Goal: Information Seeking & Learning: Learn about a topic

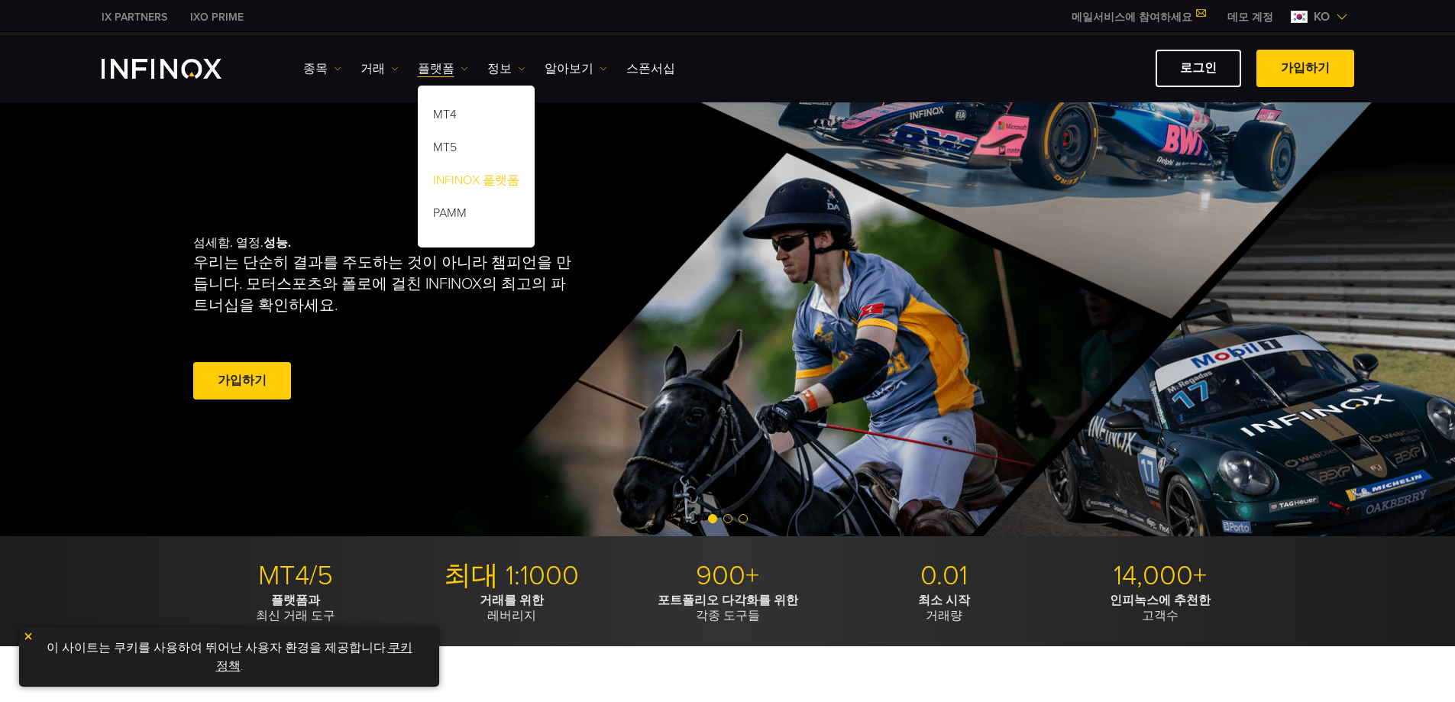
click at [458, 181] on link "INFINOX 플랫폼" at bounding box center [476, 183] width 117 height 33
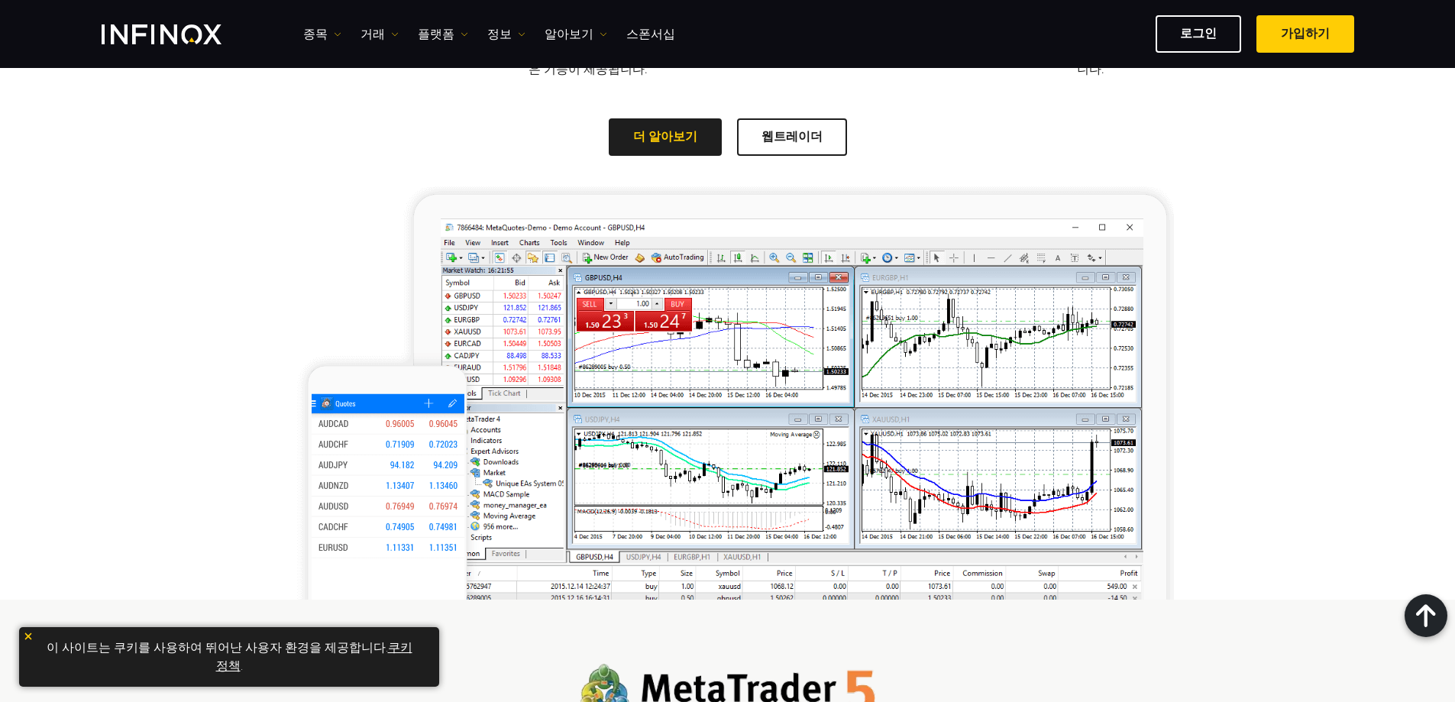
scroll to position [1451, 0]
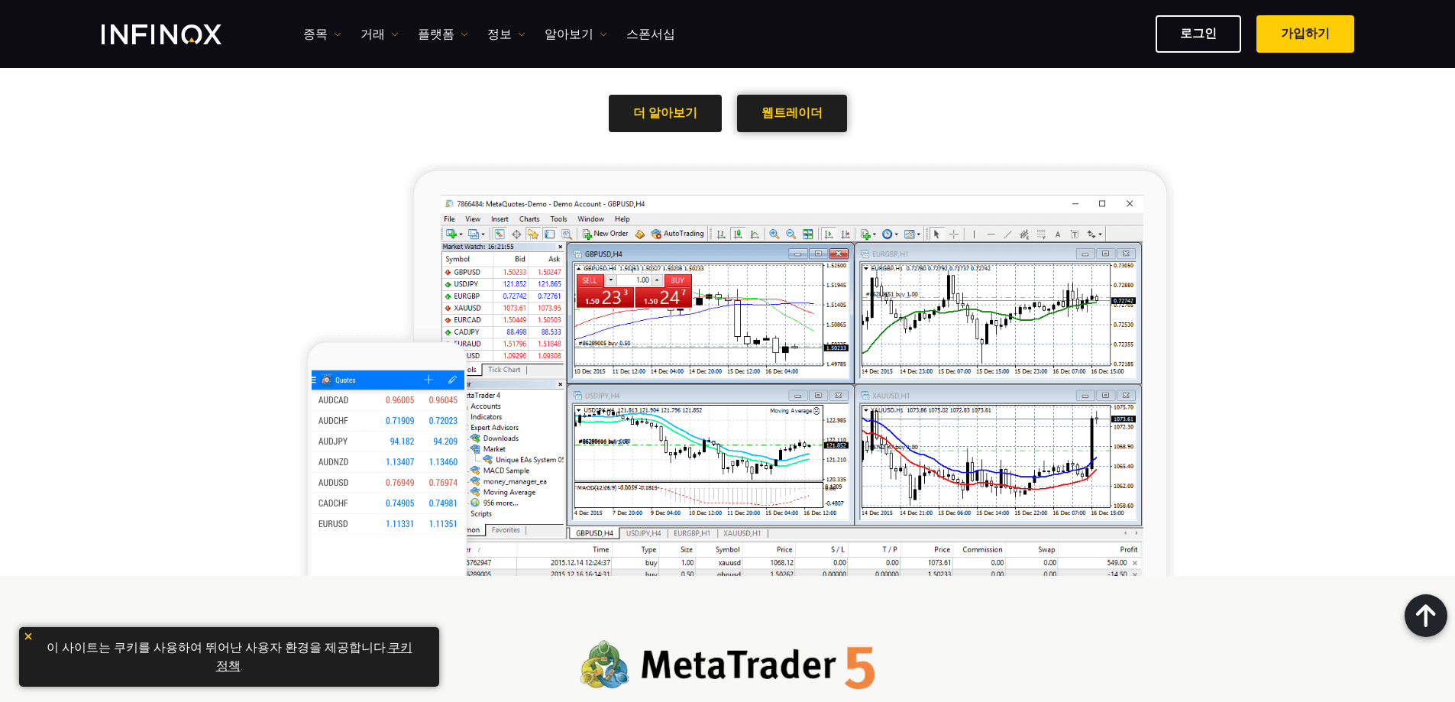
click at [802, 112] on link "웹트레이더" at bounding box center [792, 113] width 110 height 37
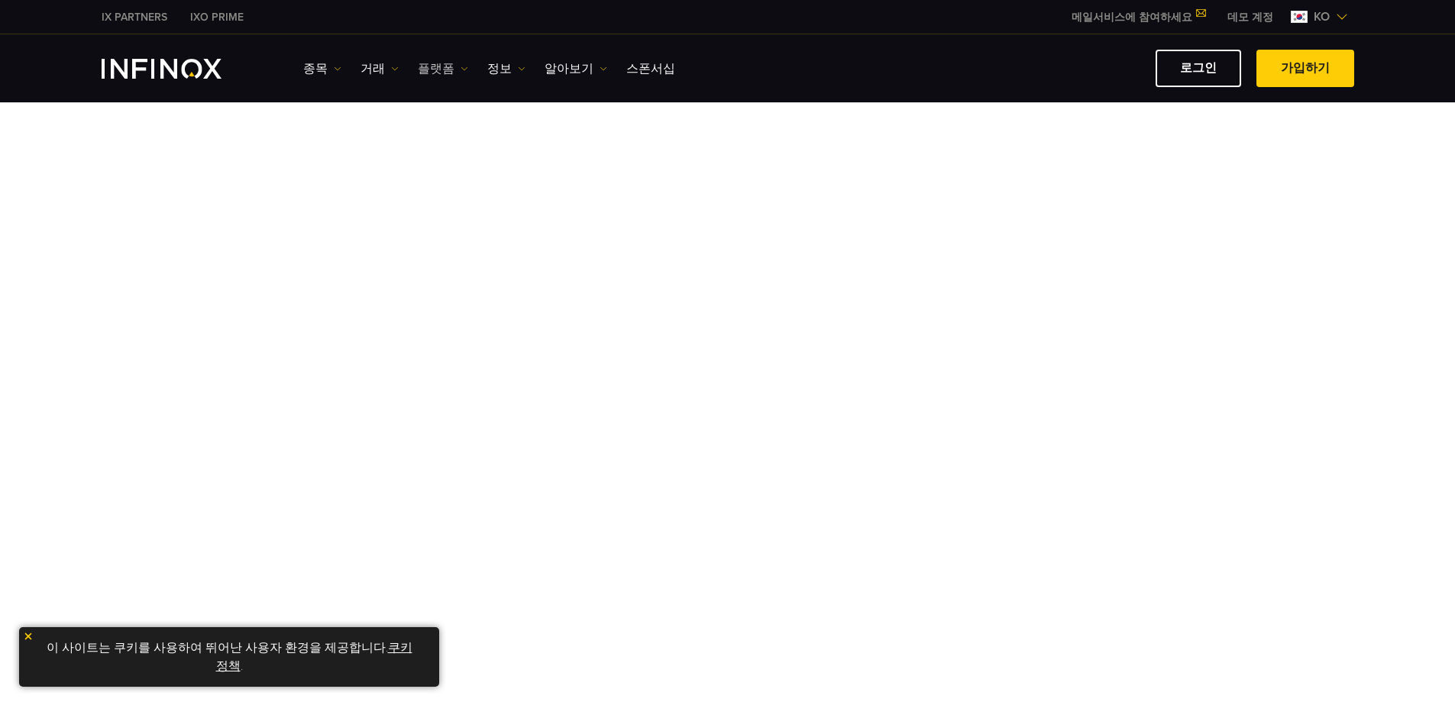
click at [432, 68] on link "플랫폼" at bounding box center [443, 69] width 50 height 18
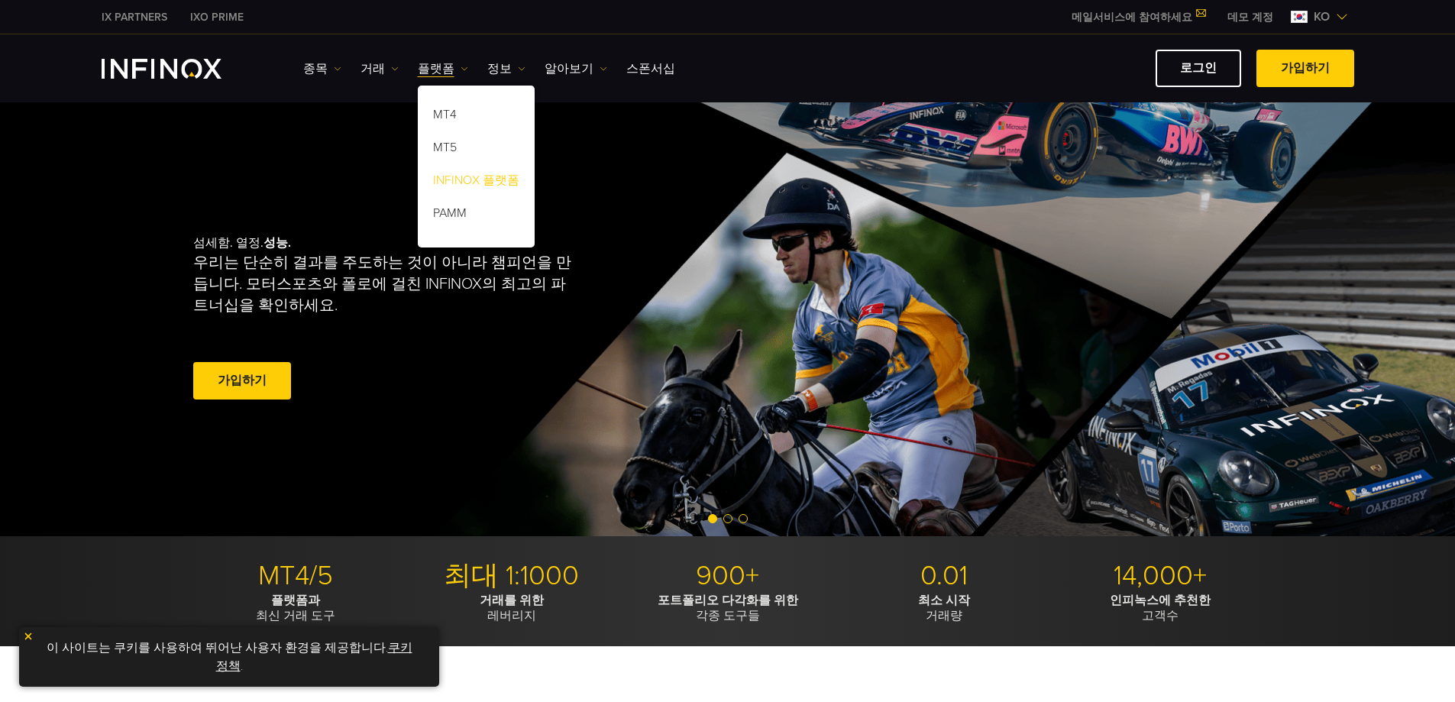
click at [467, 191] on link "INFINOX 플랫폼" at bounding box center [476, 183] width 117 height 33
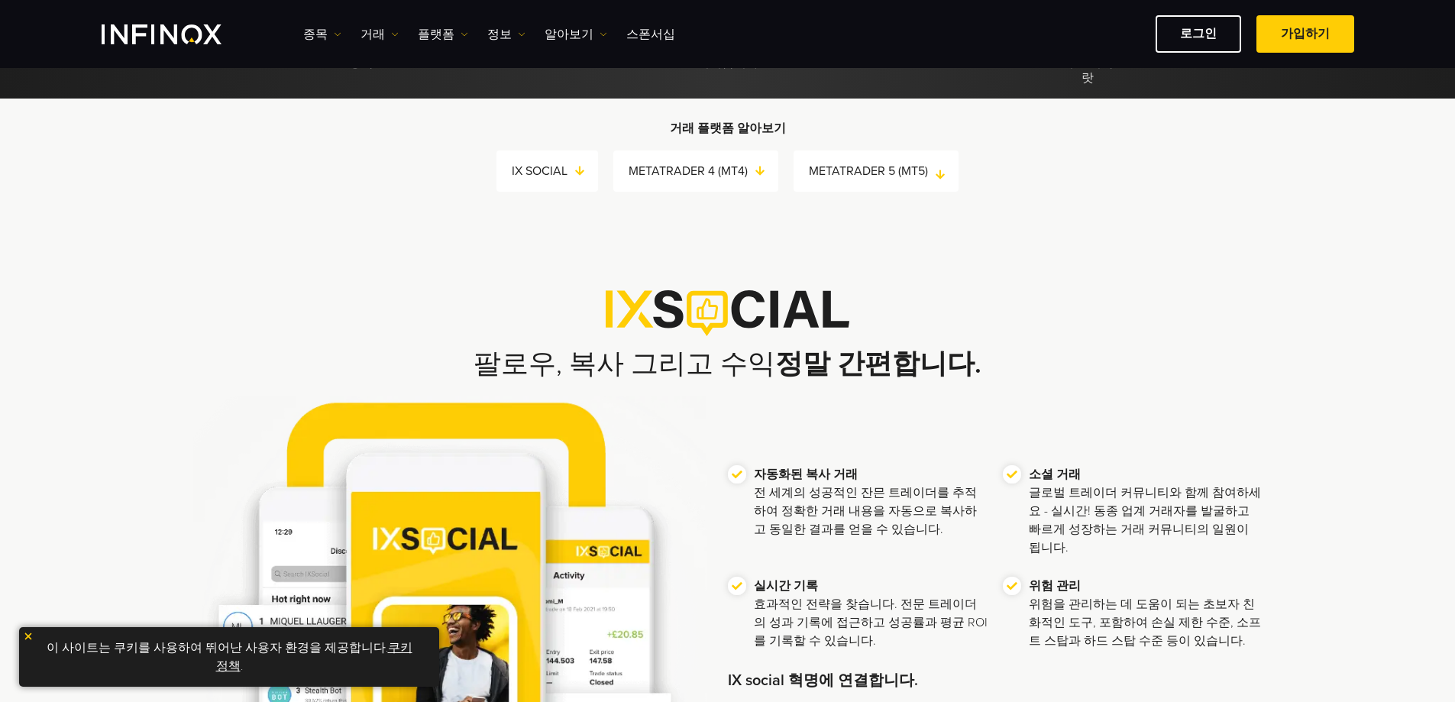
click at [865, 172] on link "METATRADER 5 (MT5)" at bounding box center [884, 170] width 150 height 21
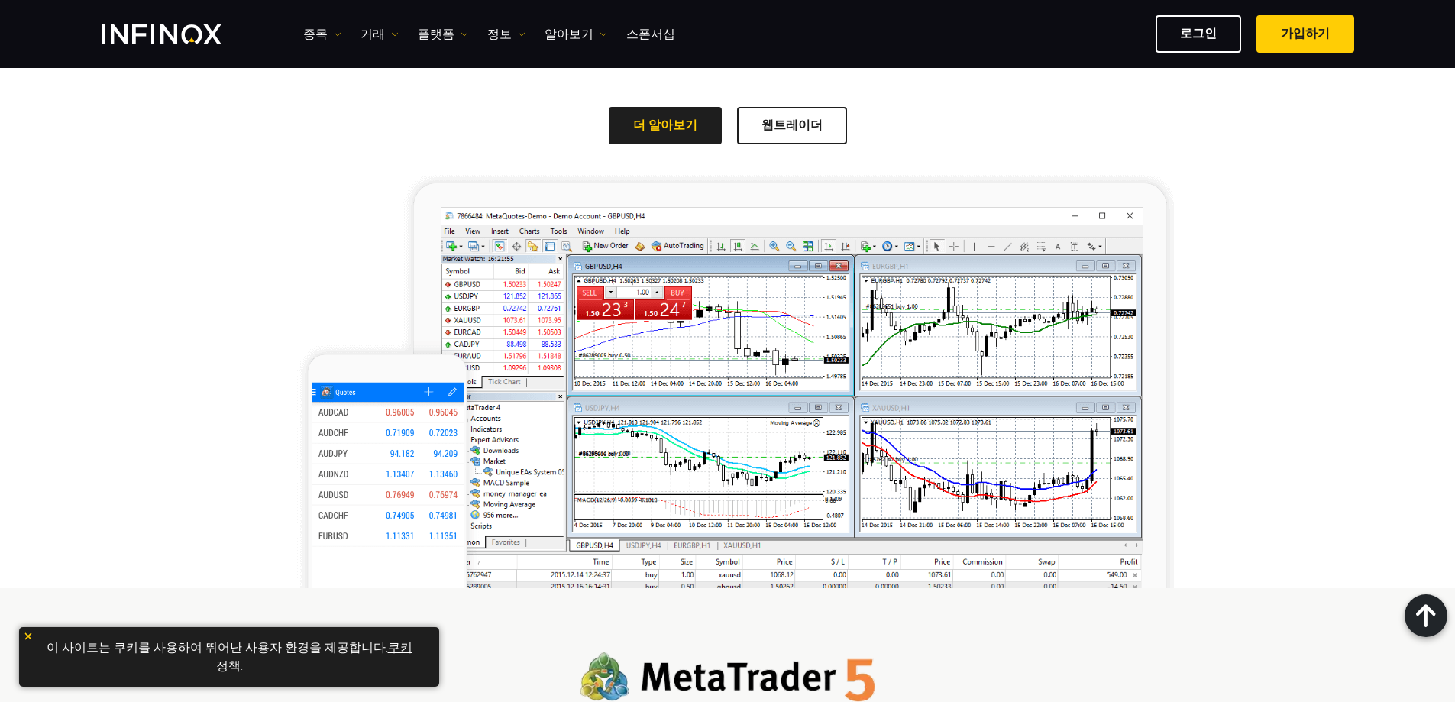
scroll to position [1210, 0]
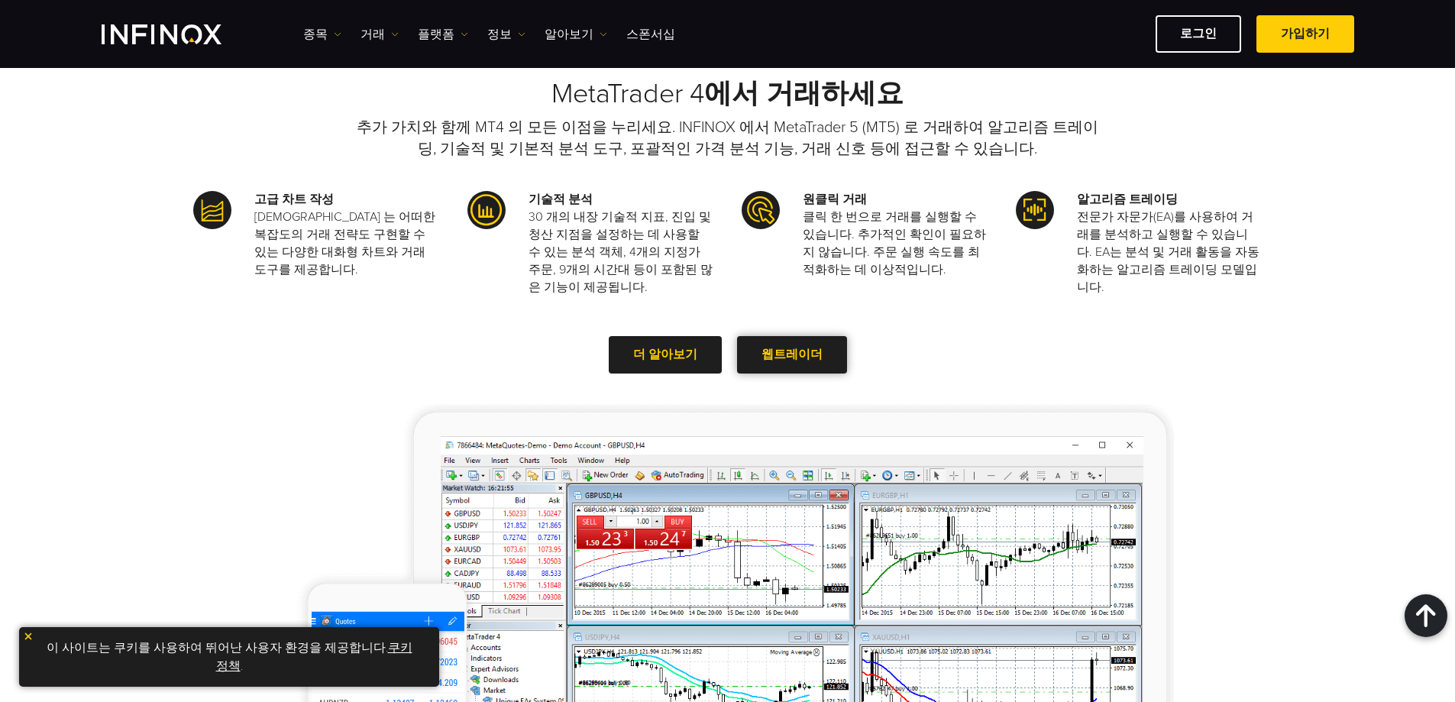
click at [778, 354] on link "웹트레이더" at bounding box center [792, 354] width 110 height 37
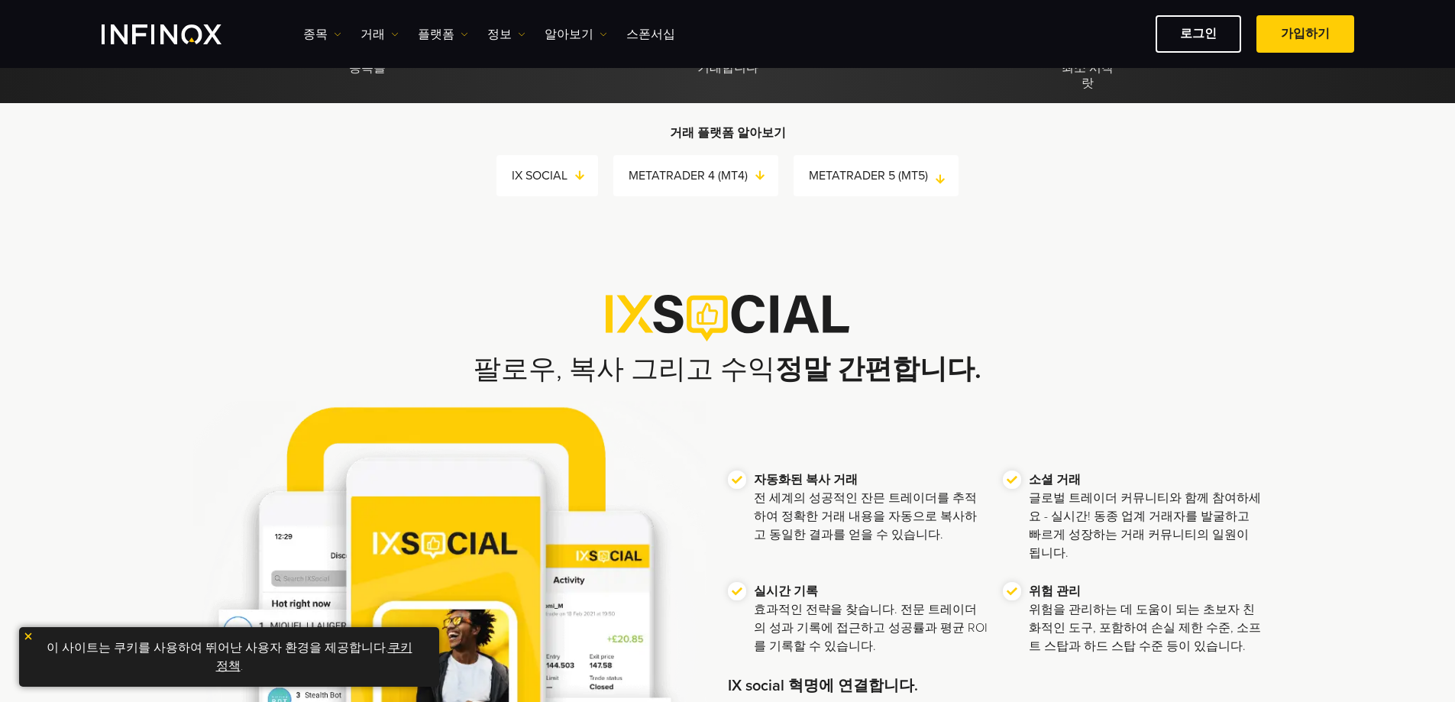
click at [893, 177] on link "METATRADER 5 (MT5)" at bounding box center [884, 175] width 150 height 21
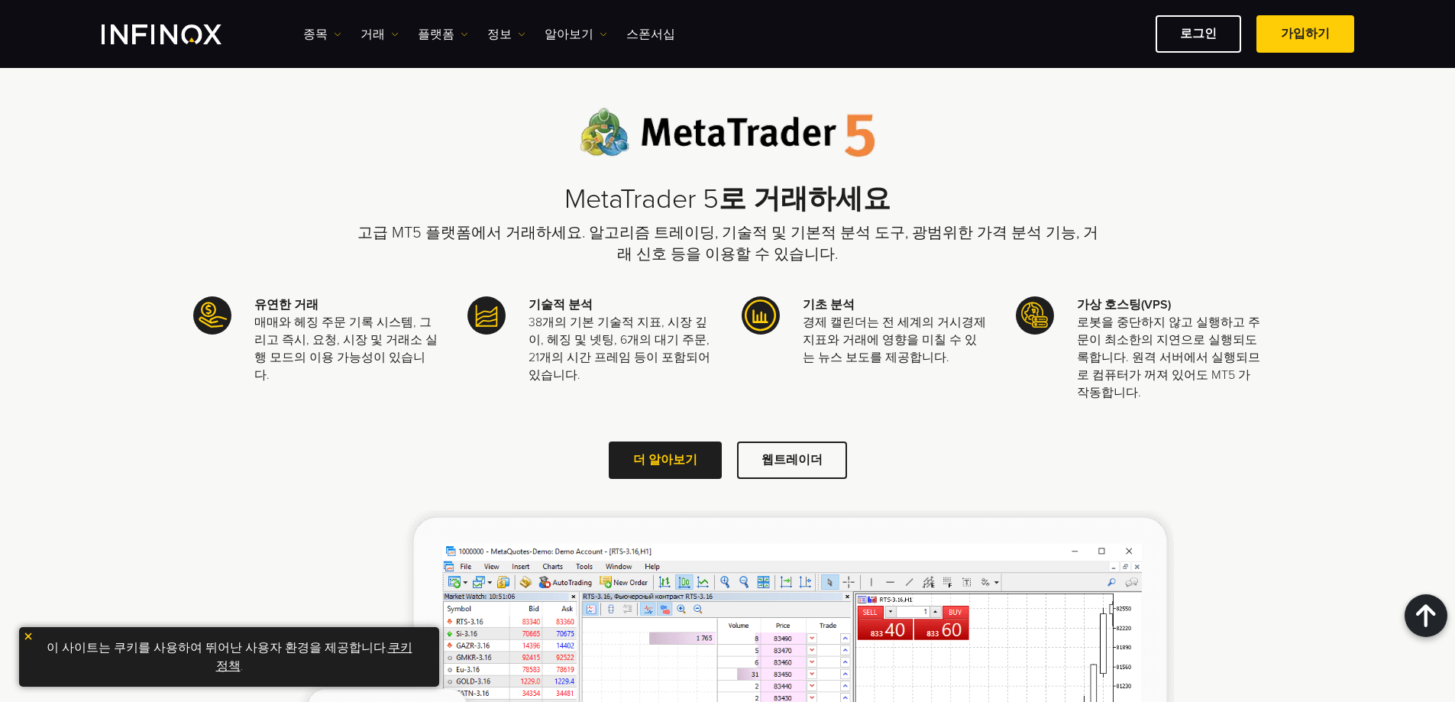
scroll to position [2036, 0]
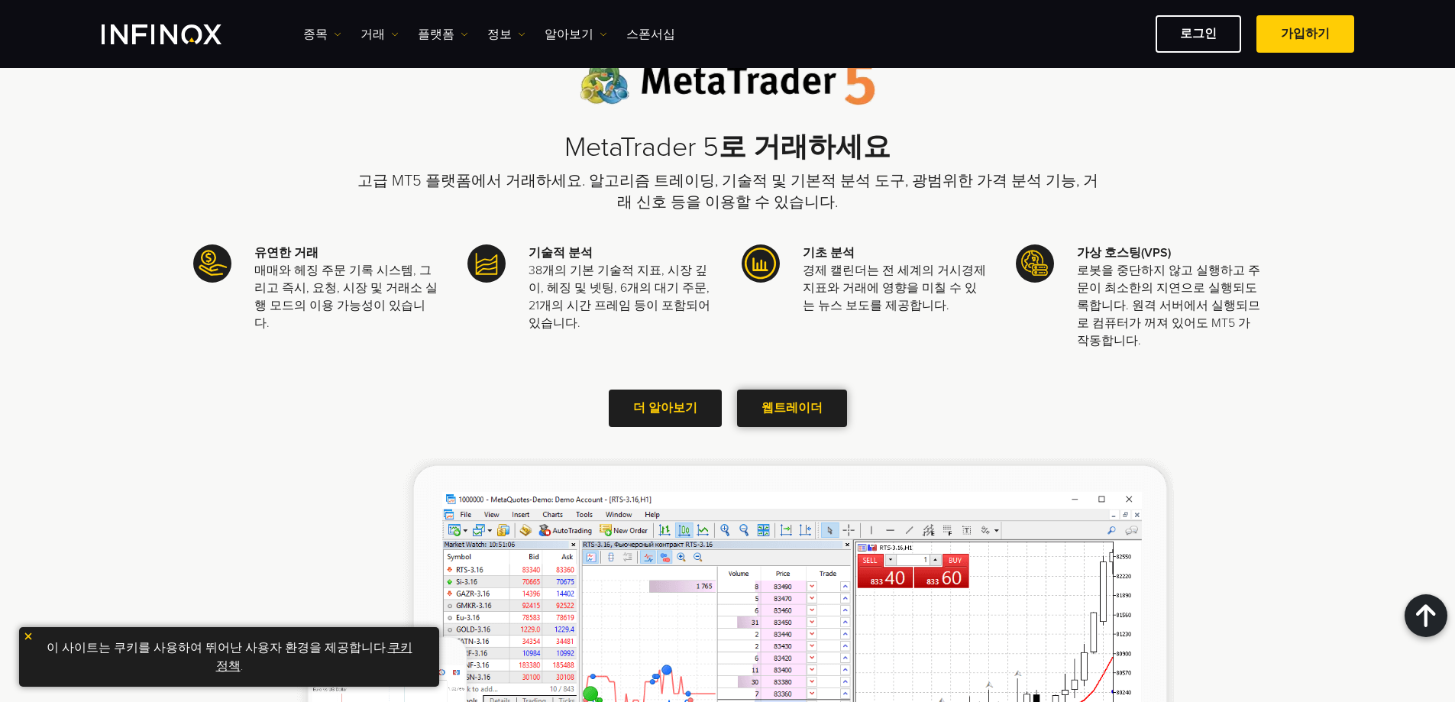
click at [792, 409] on span at bounding box center [792, 409] width 0 height 0
